Goal: Task Accomplishment & Management: Use online tool/utility

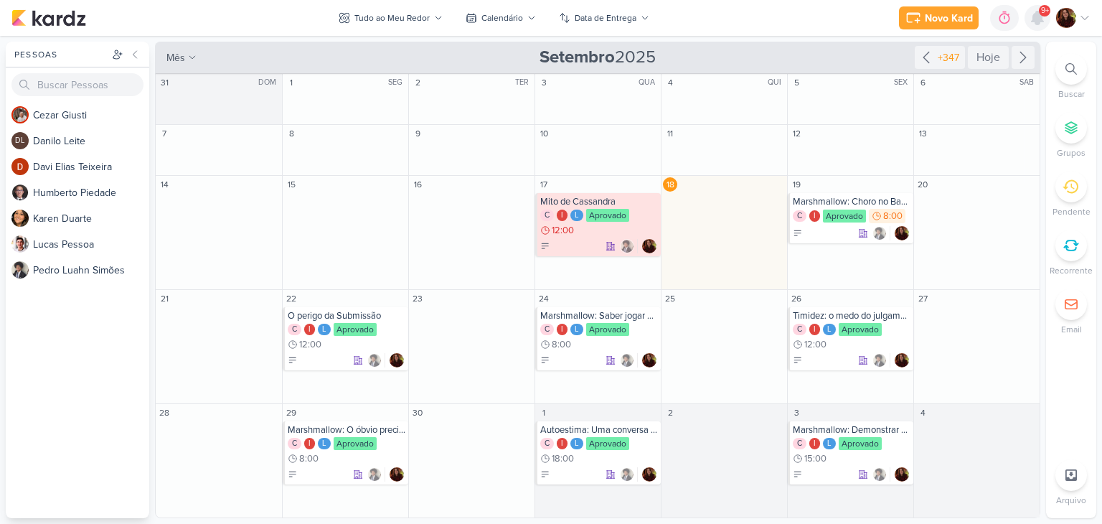
click at [1042, 17] on icon at bounding box center [1036, 17] width 11 height 13
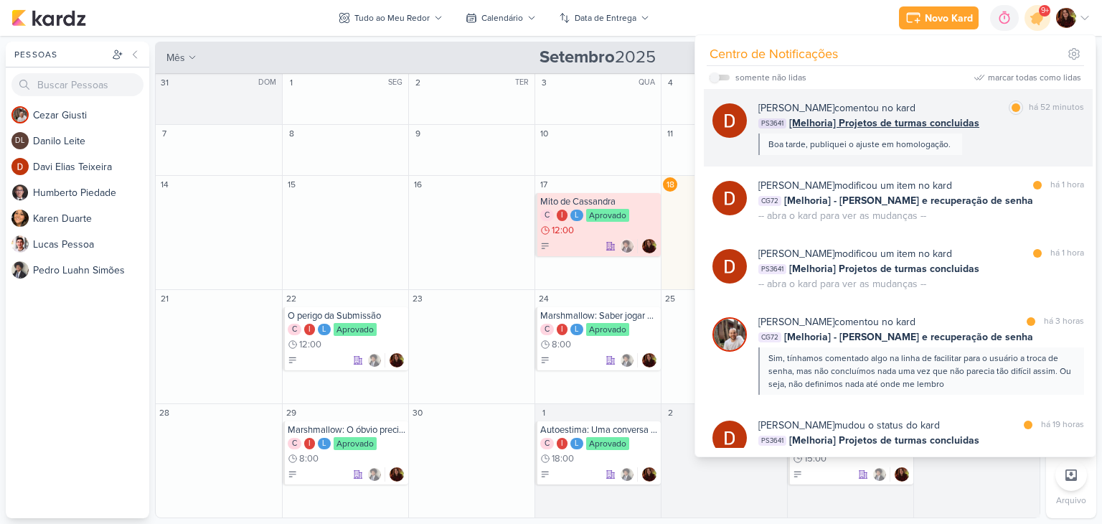
click at [1004, 138] on div "[PERSON_NAME] comentou no kard marcar como lida há 52 minutos PS3641 [Melhoria]…" at bounding box center [921, 127] width 326 height 55
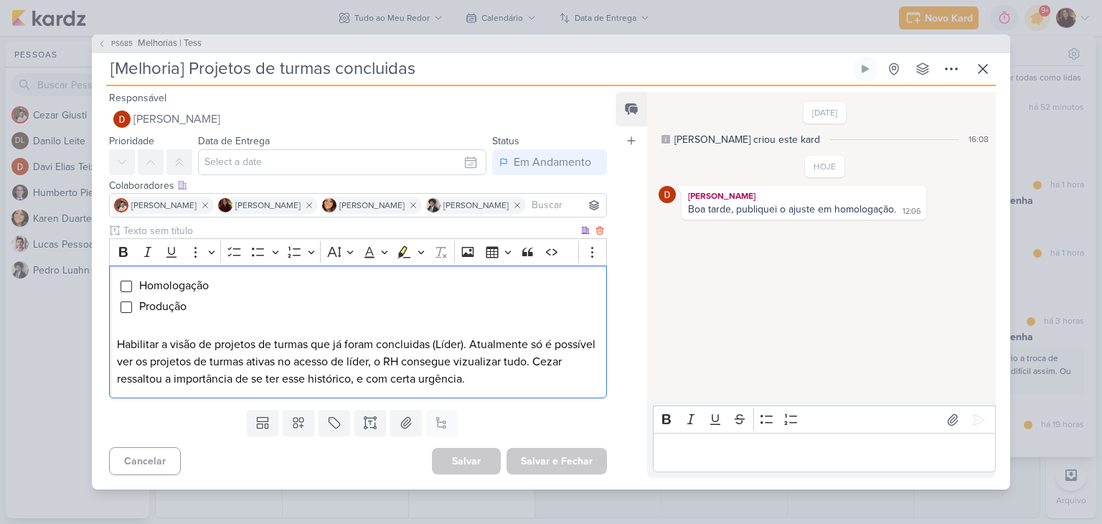
click at [241, 346] on p "Habilitar a visão de projetos de turmas que já foram concluidas (Líder). Atualm…" at bounding box center [358, 362] width 482 height 52
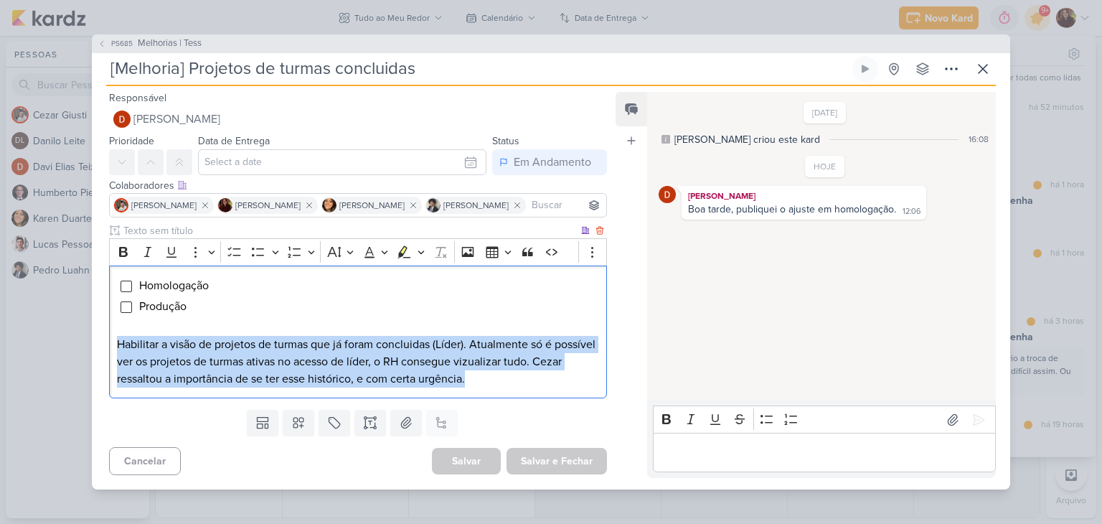
click at [241, 346] on p "Habilitar a visão de projetos de turmas que já foram concluidas (Líder). Atualm…" at bounding box center [358, 362] width 482 height 52
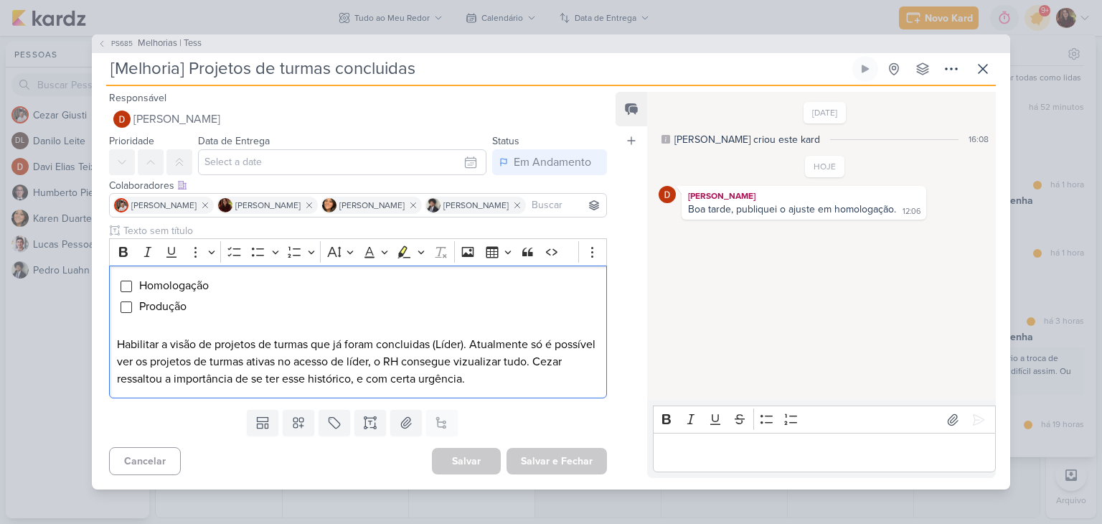
click at [736, 457] on p "Editor editing area: main" at bounding box center [824, 452] width 328 height 17
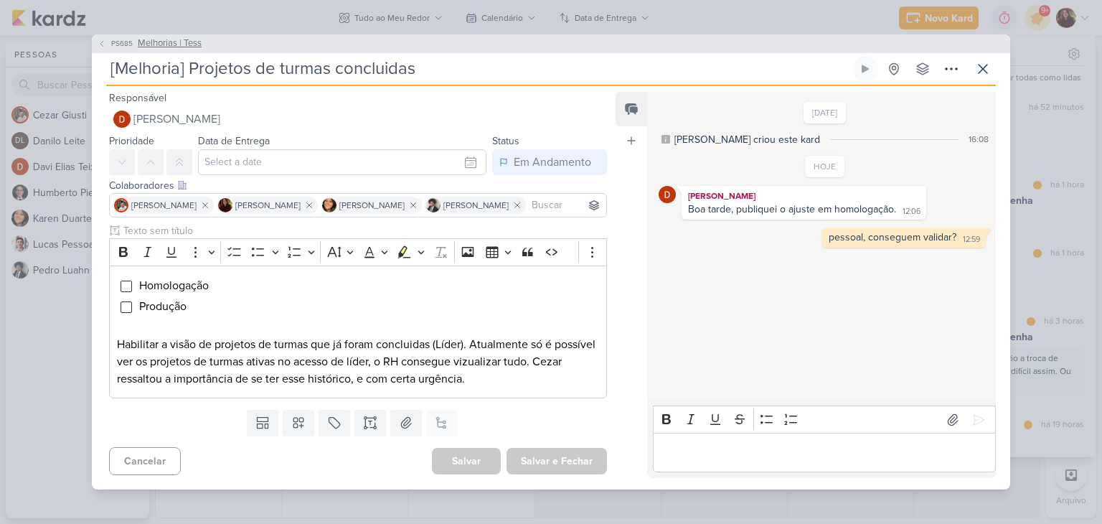
click at [175, 45] on span "Melhorias | Tess" at bounding box center [170, 44] width 64 height 14
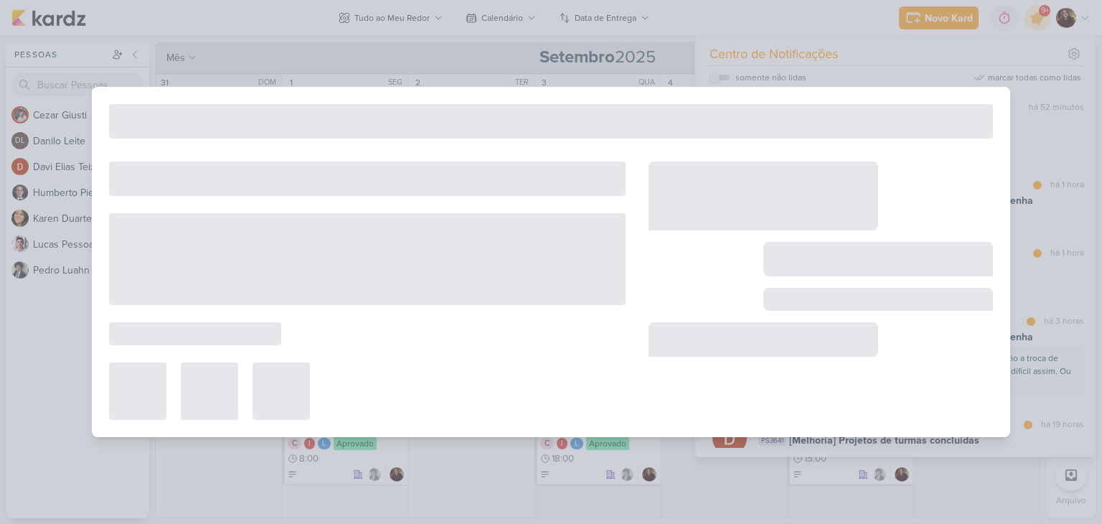
type input "Melhorias | Tess"
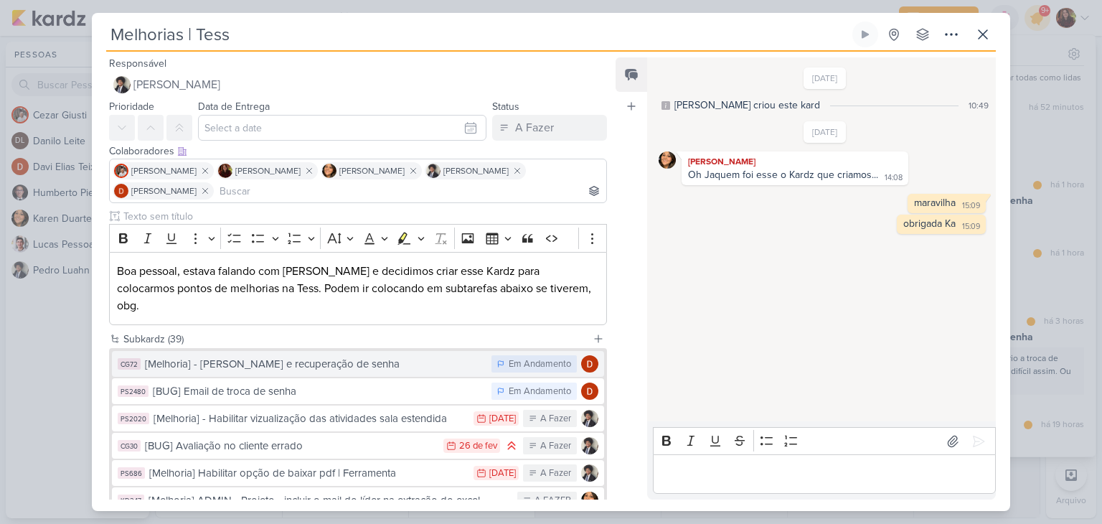
click at [390, 356] on div "[Melhoria] - [PERSON_NAME] e recuperação de senha" at bounding box center [314, 364] width 339 height 16
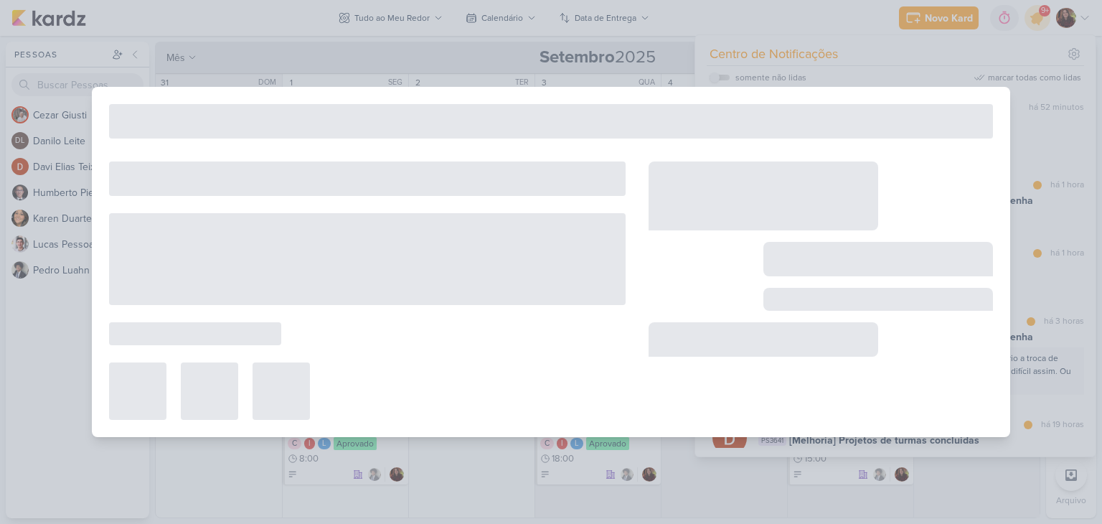
type input "[Melhoria] - [PERSON_NAME] e recuperação de senha"
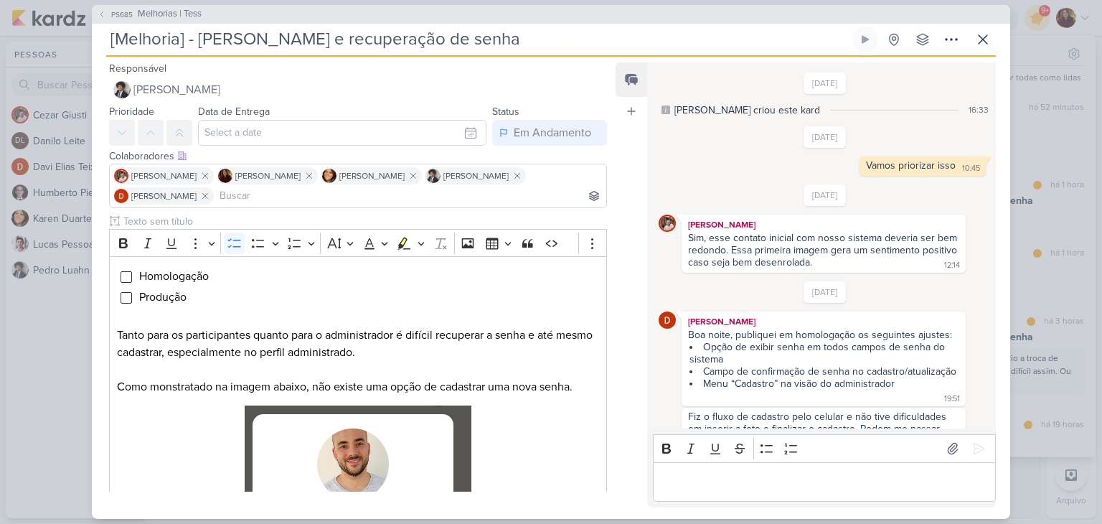
scroll to position [539, 0]
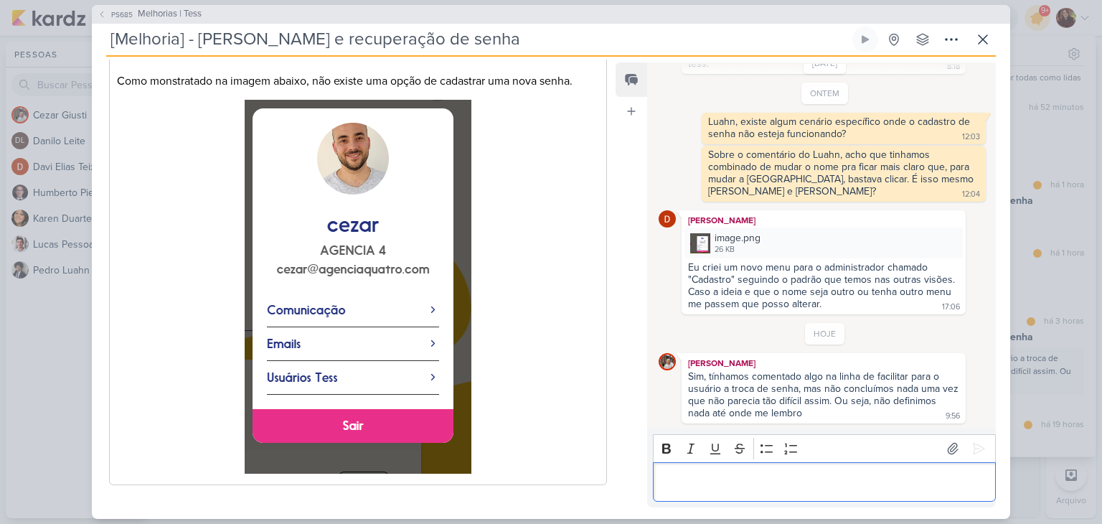
click at [723, 470] on div "Editor editing area: main" at bounding box center [824, 481] width 343 height 39
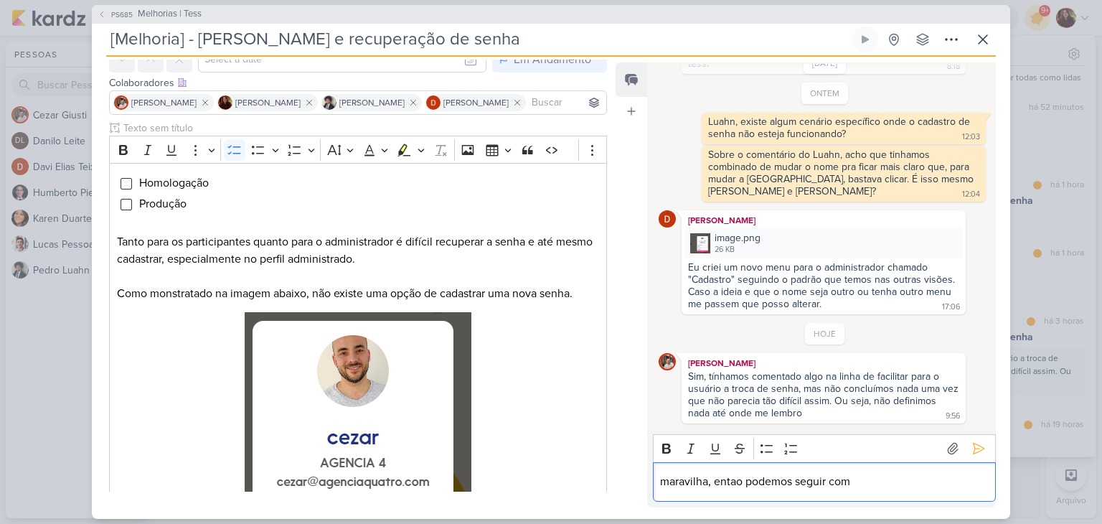
scroll to position [72, 0]
drag, startPoint x: 860, startPoint y: 488, endPoint x: 832, endPoint y: 493, distance: 28.3
click at [832, 493] on div "maravilha, entao podemos seguir com" at bounding box center [824, 481] width 343 height 39
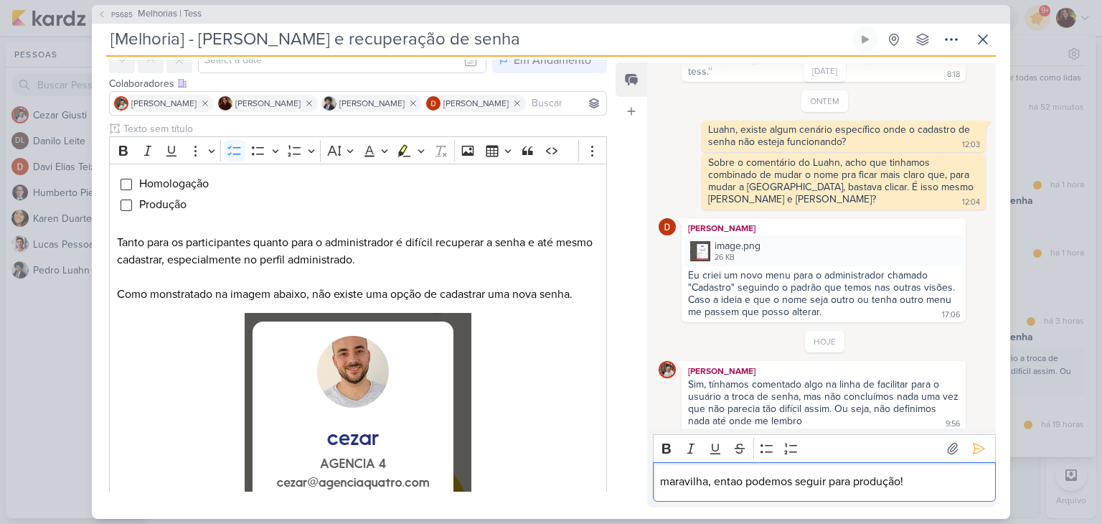
scroll to position [539, 0]
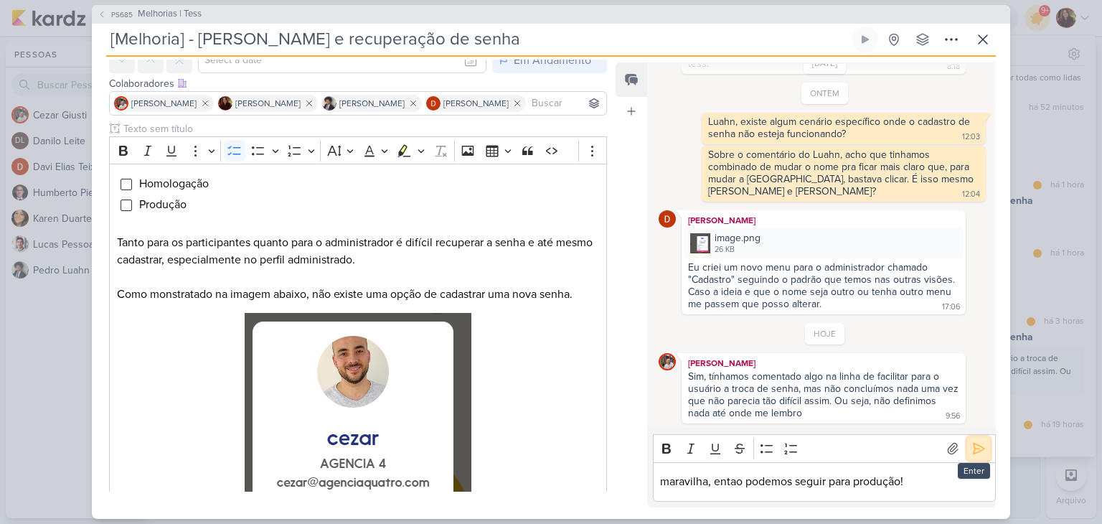
click at [971, 445] on icon at bounding box center [978, 448] width 14 height 14
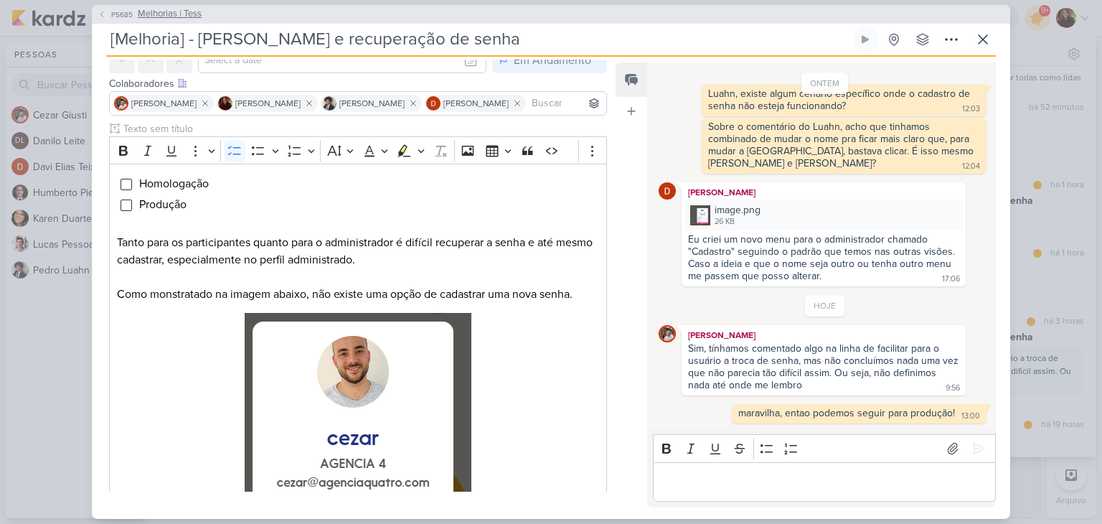
click at [175, 16] on span "Melhorias | Tess" at bounding box center [170, 14] width 64 height 14
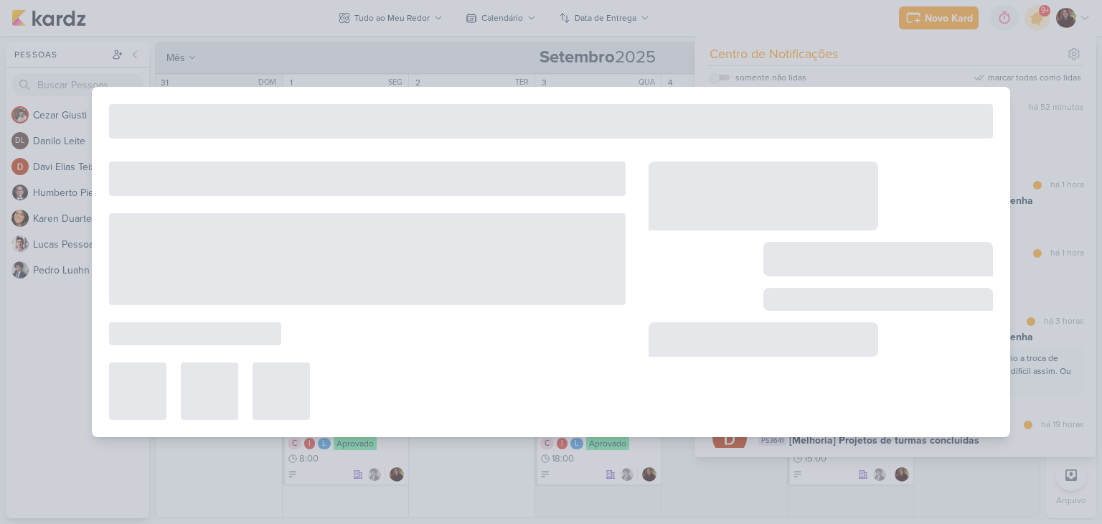
type input "Melhorias | Tess"
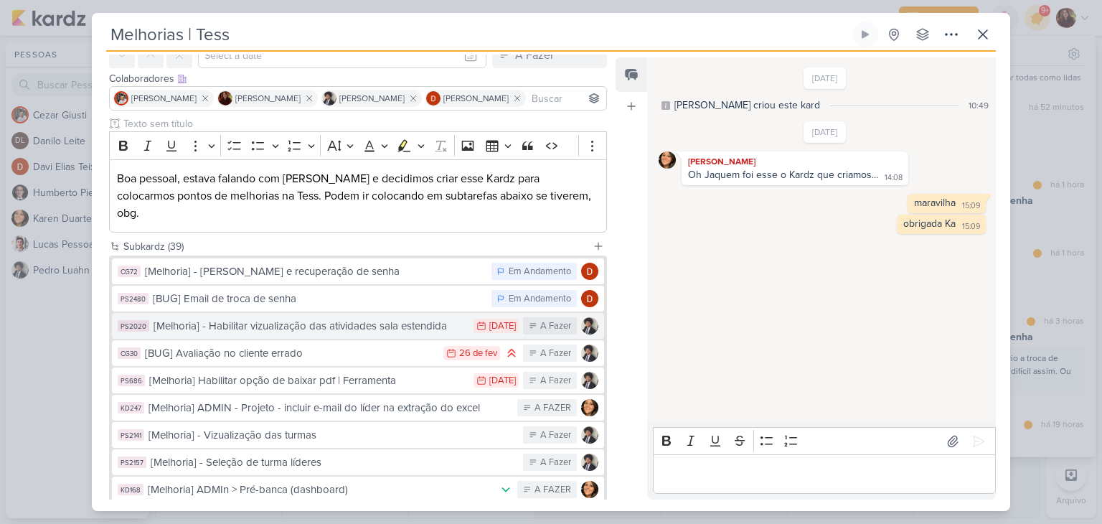
scroll to position [0, 0]
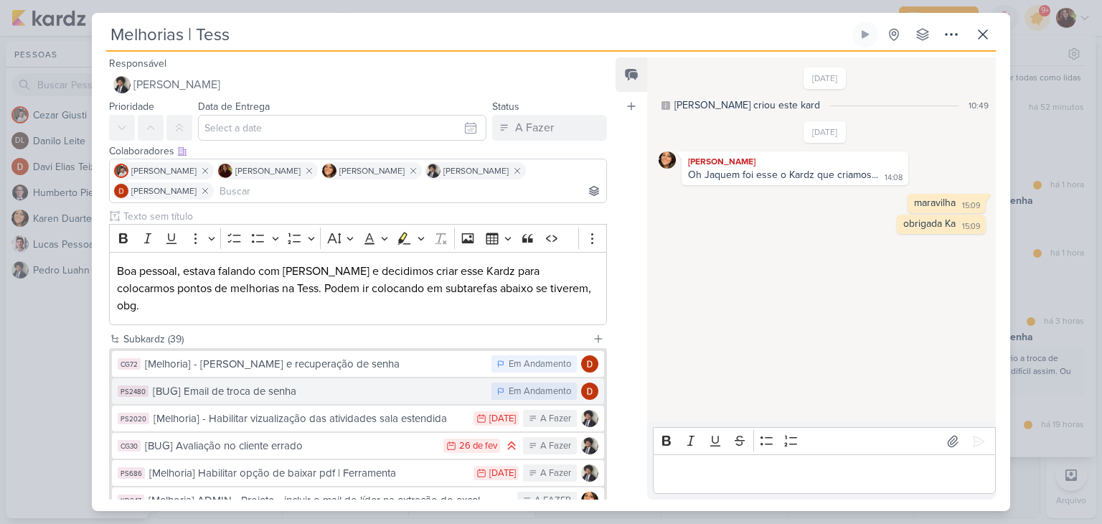
click at [369, 383] on div "[BUG] Email de troca de senha" at bounding box center [318, 391] width 331 height 16
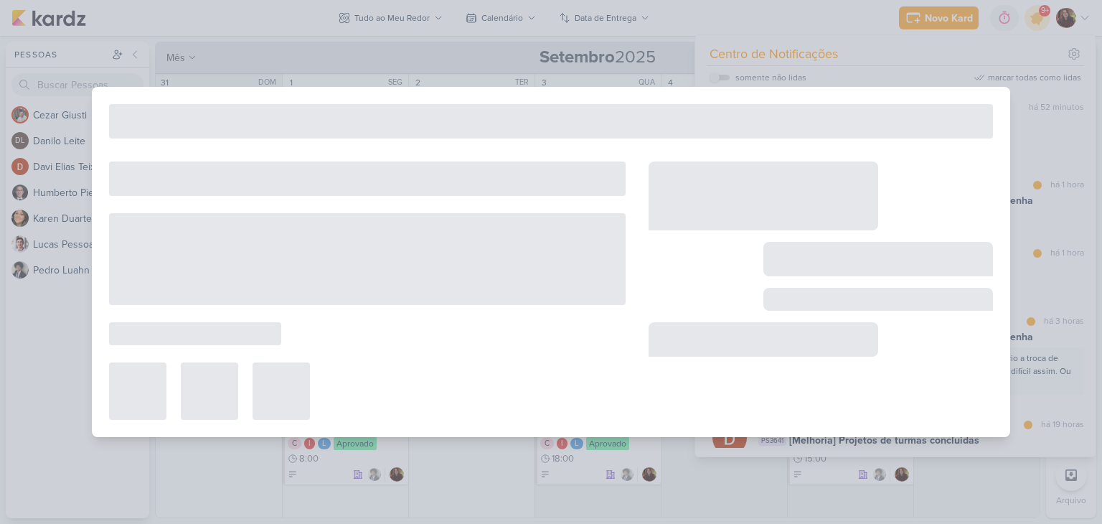
type input "[BUG] Email de troca de senha"
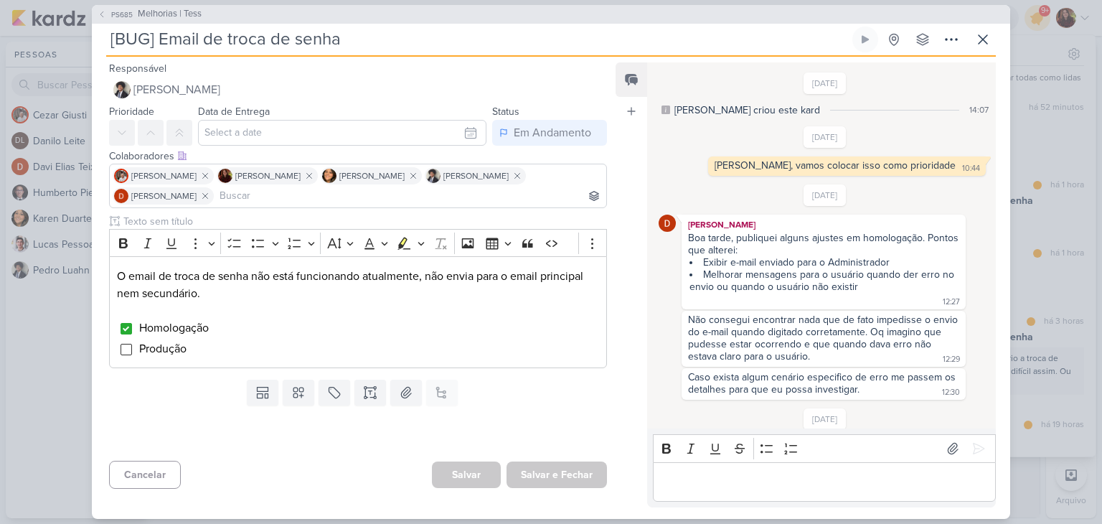
scroll to position [187, 0]
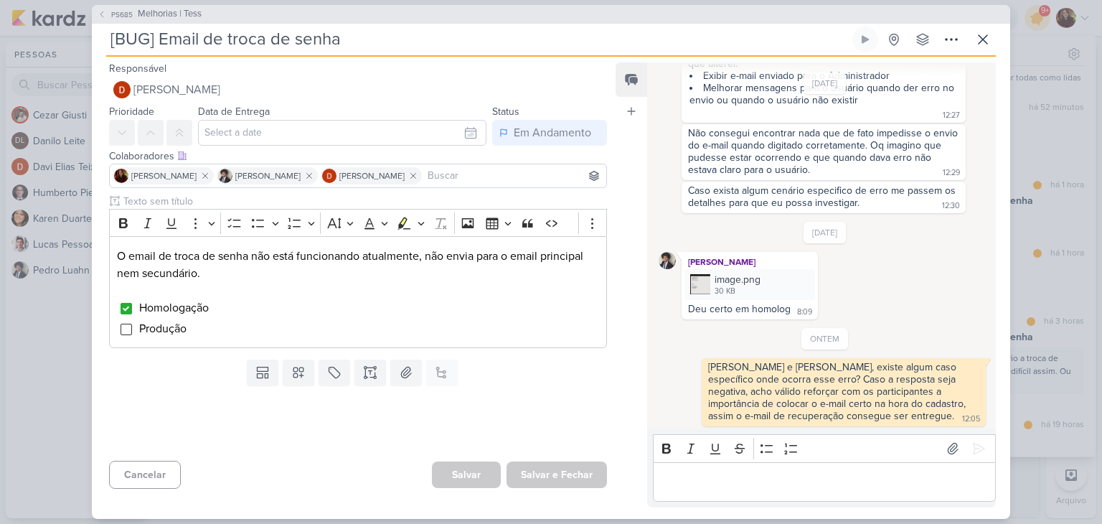
click at [752, 487] on p "Editor editing area: main" at bounding box center [824, 481] width 328 height 17
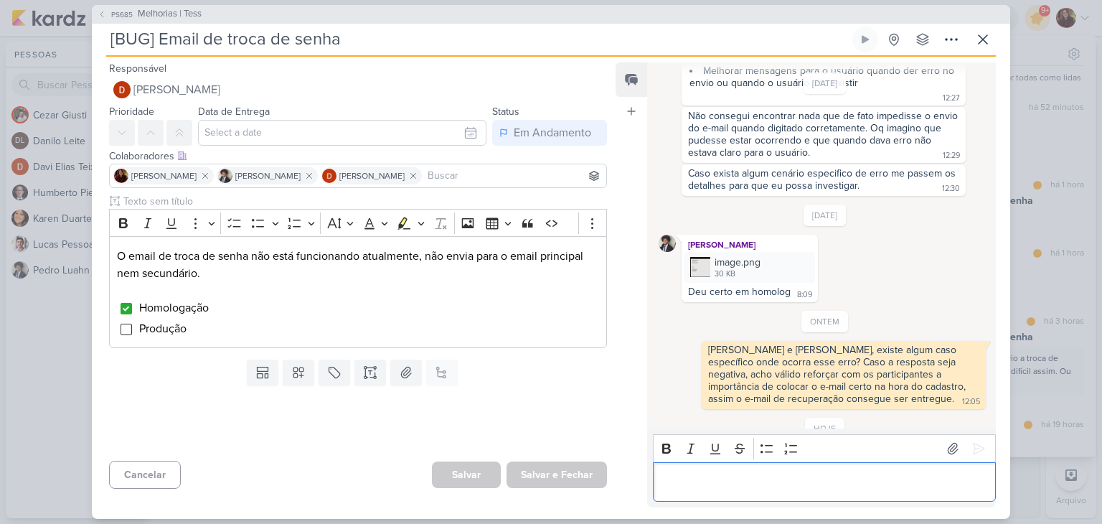
scroll to position [257, 0]
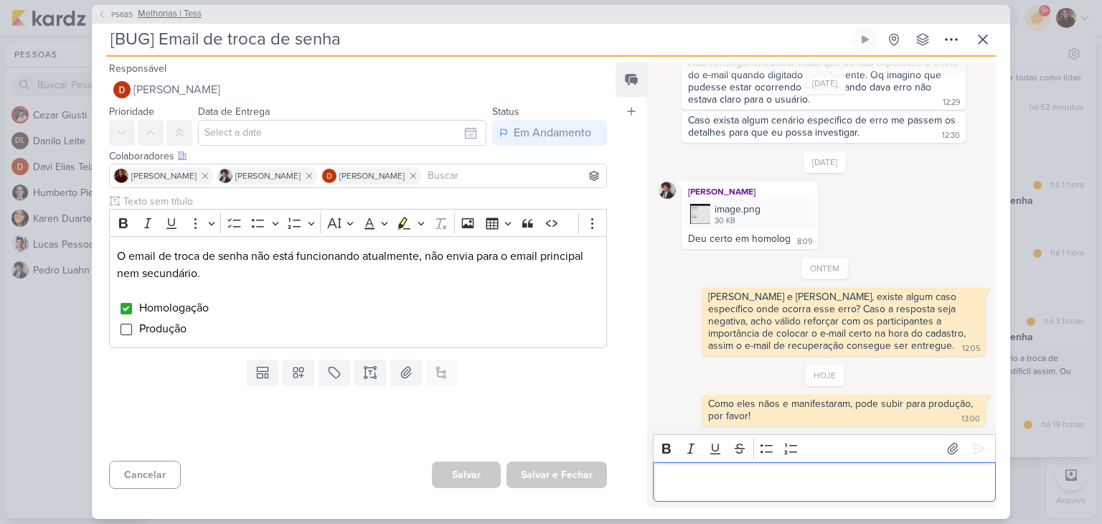
click at [156, 9] on span "Melhorias | Tess" at bounding box center [170, 14] width 64 height 14
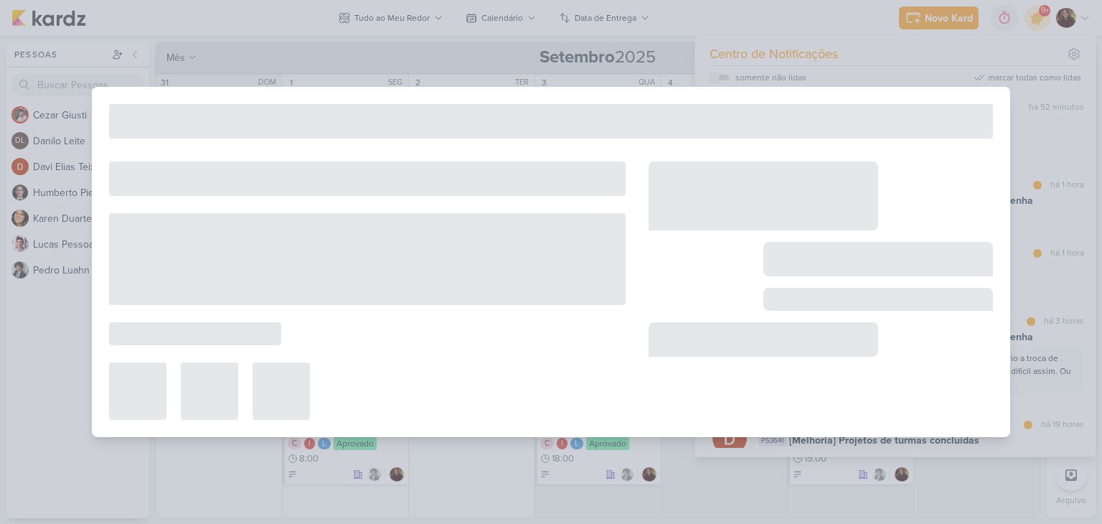
type input "Melhorias | Tess"
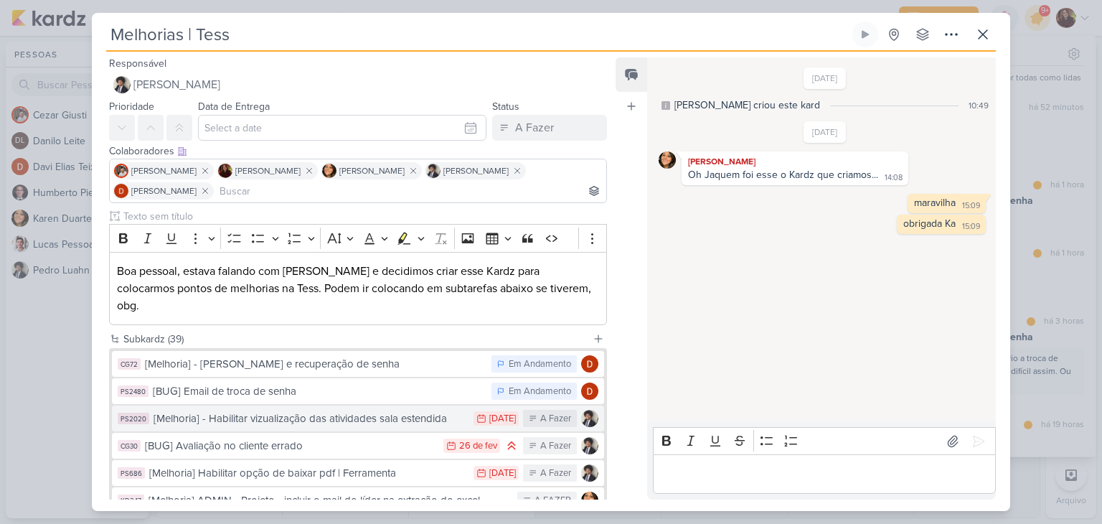
click at [327, 410] on div "[Melhoria] - Habilitar vizualização das atividades sala estendida" at bounding box center [310, 418] width 313 height 16
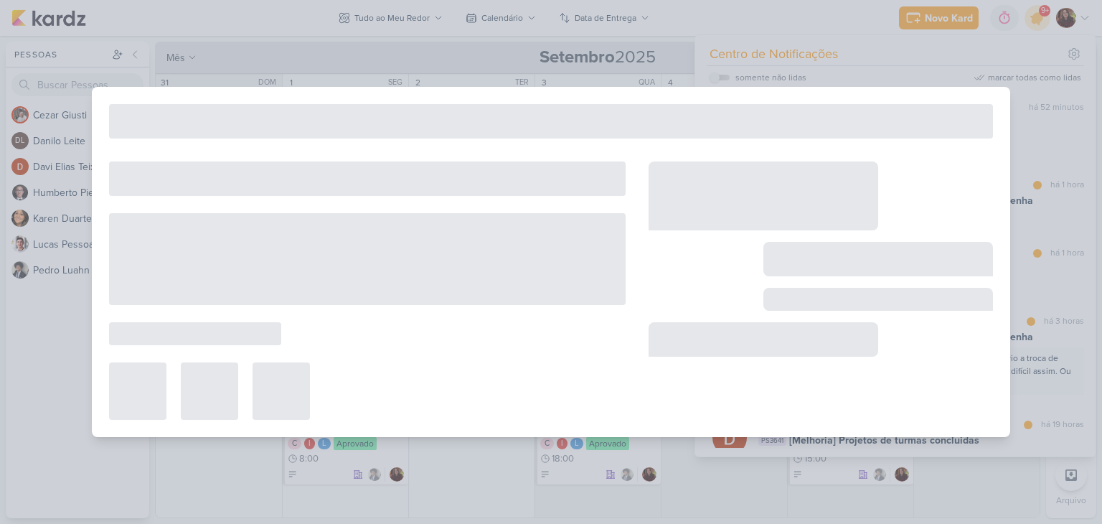
type input "[Melhoria] - Habilitar vizualização das atividades sala estendida"
type input "[DATE] 23:59"
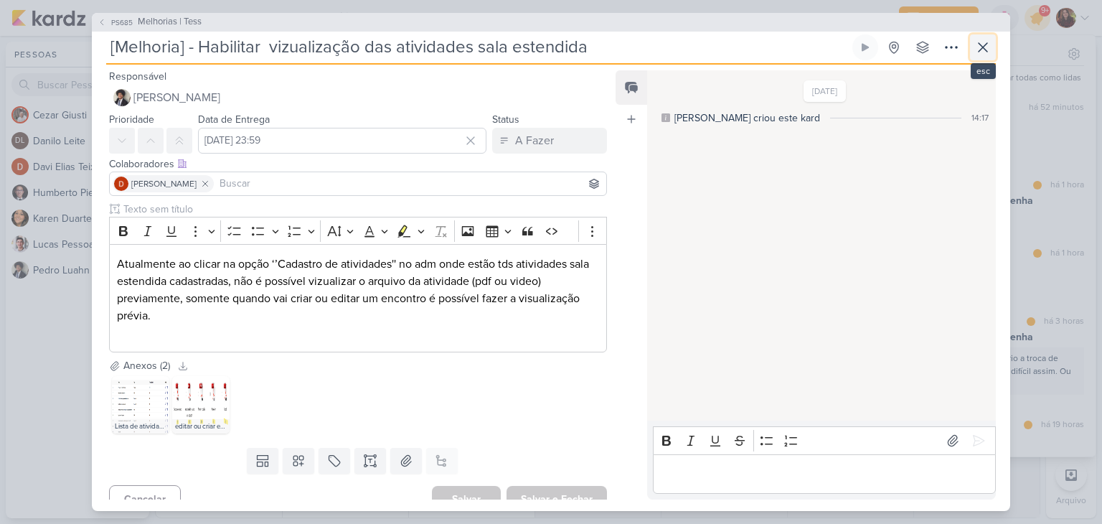
click at [987, 52] on icon at bounding box center [982, 47] width 17 height 17
